Goal: Information Seeking & Learning: Check status

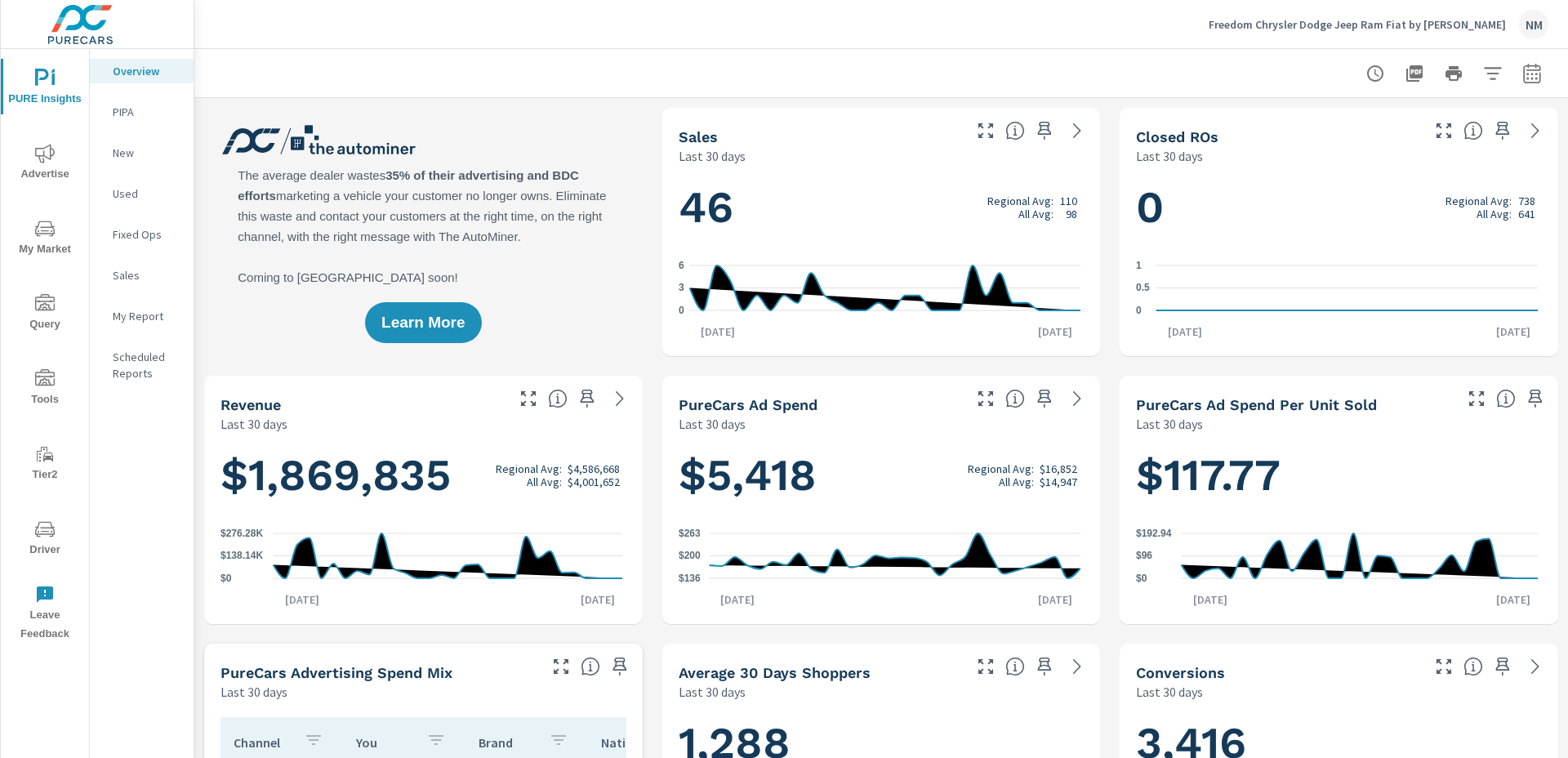
click at [52, 543] on span "Driver" at bounding box center [45, 539] width 79 height 40
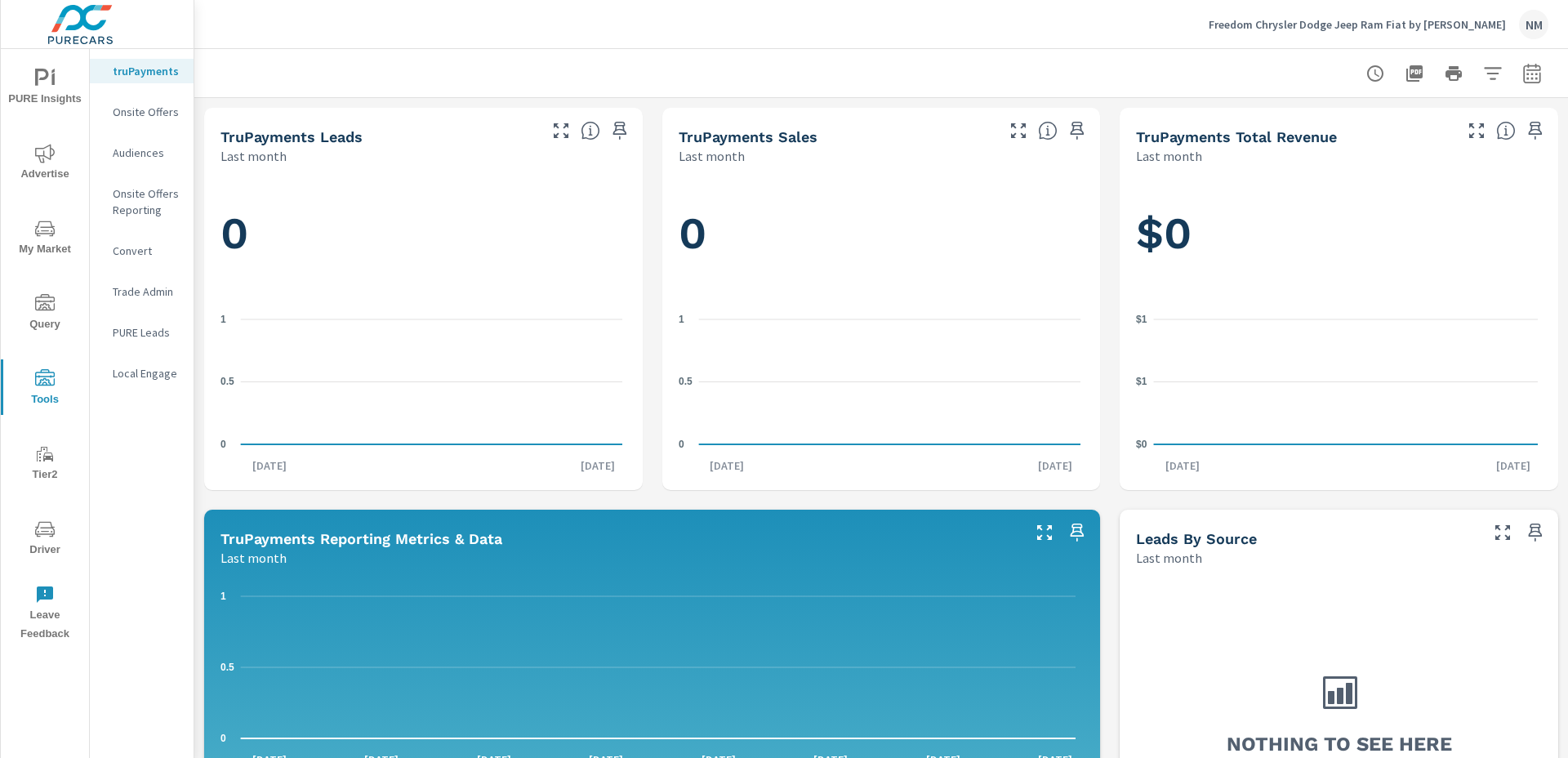
click at [46, 242] on span "My Market" at bounding box center [45, 239] width 79 height 40
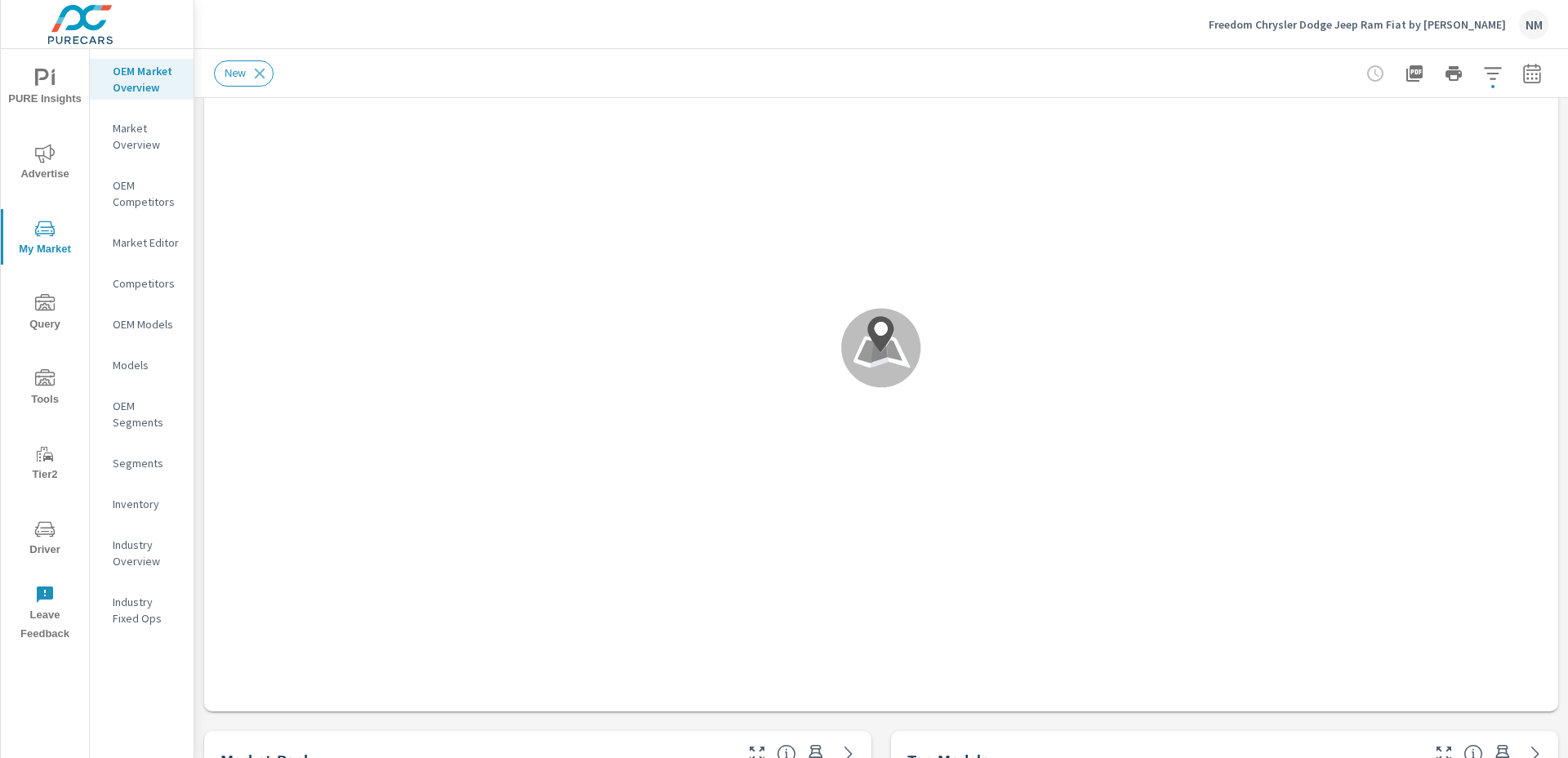
scroll to position [535, 0]
